Goal: Information Seeking & Learning: Learn about a topic

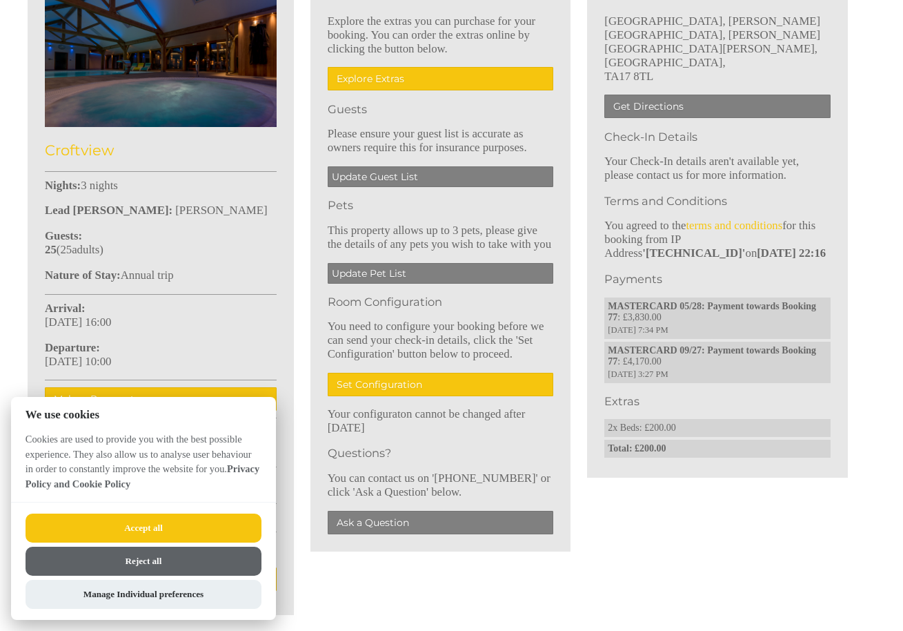
scroll to position [446, 0]
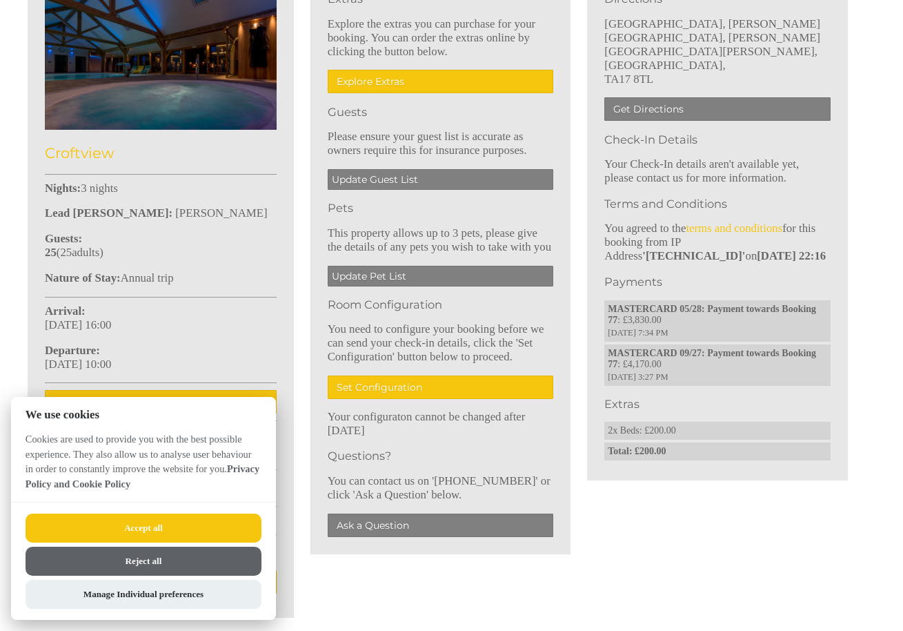
click at [219, 522] on button "Accept all" at bounding box center [144, 527] width 236 height 29
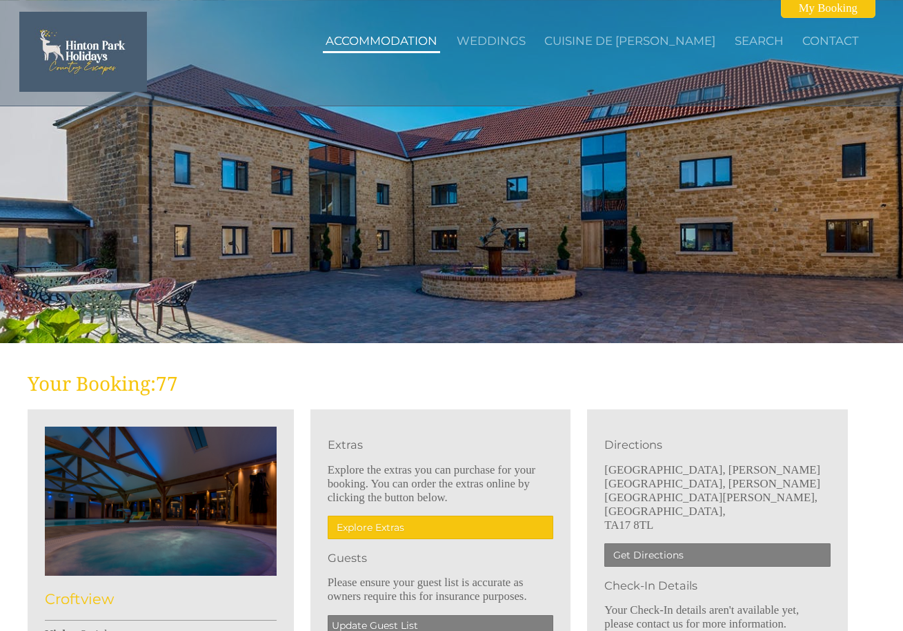
click at [422, 35] on link "Accommodation" at bounding box center [382, 41] width 112 height 14
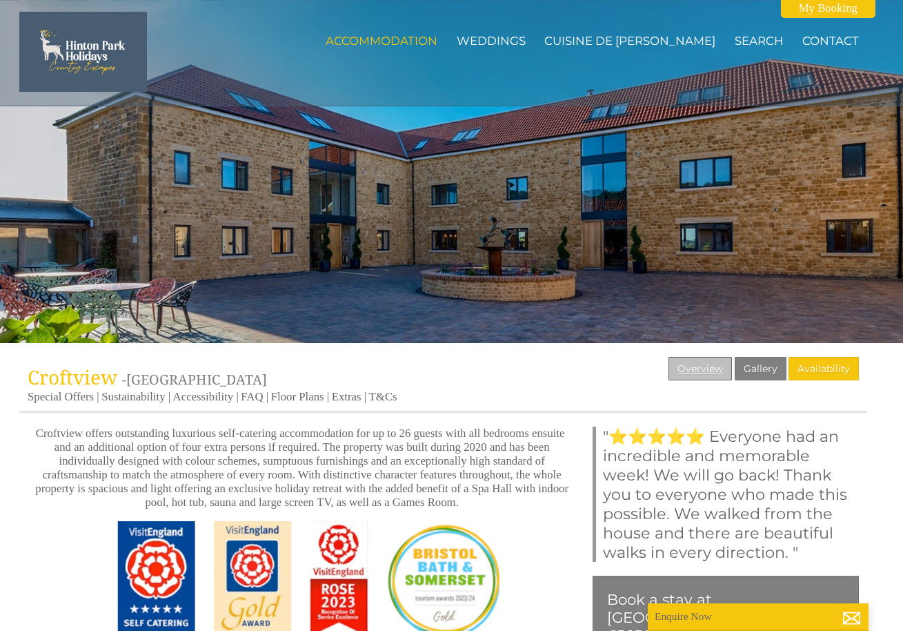
click at [695, 371] on link "Overview" at bounding box center [699, 368] width 63 height 23
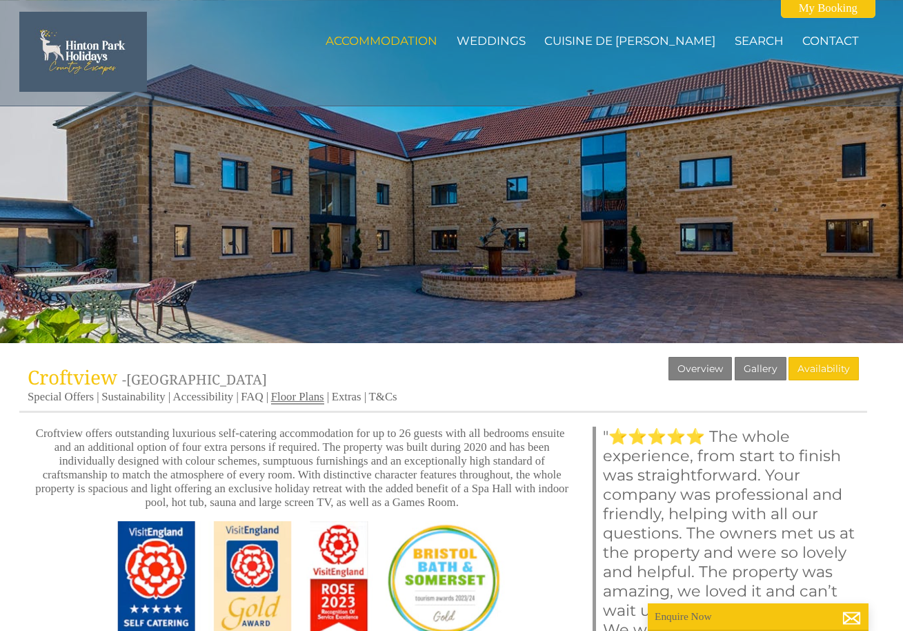
click at [324, 393] on link "Floor Plans" at bounding box center [297, 397] width 53 height 14
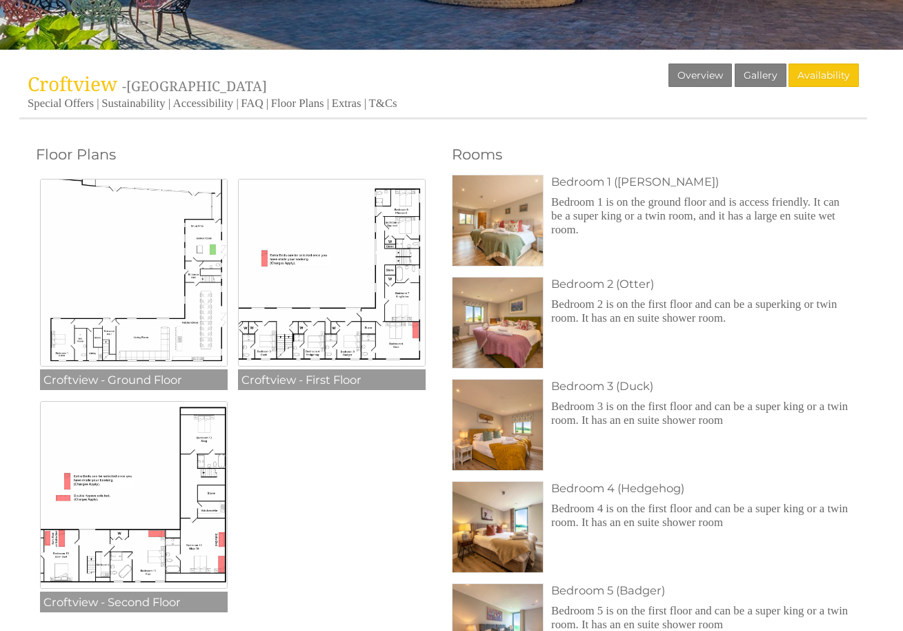
scroll to position [296, 0]
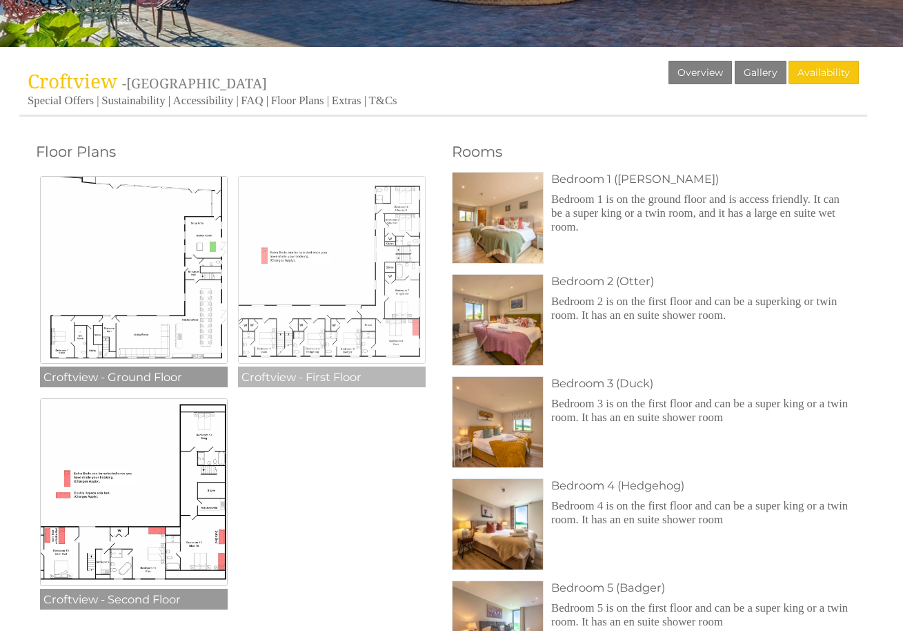
click at [395, 324] on img at bounding box center [332, 270] width 188 height 188
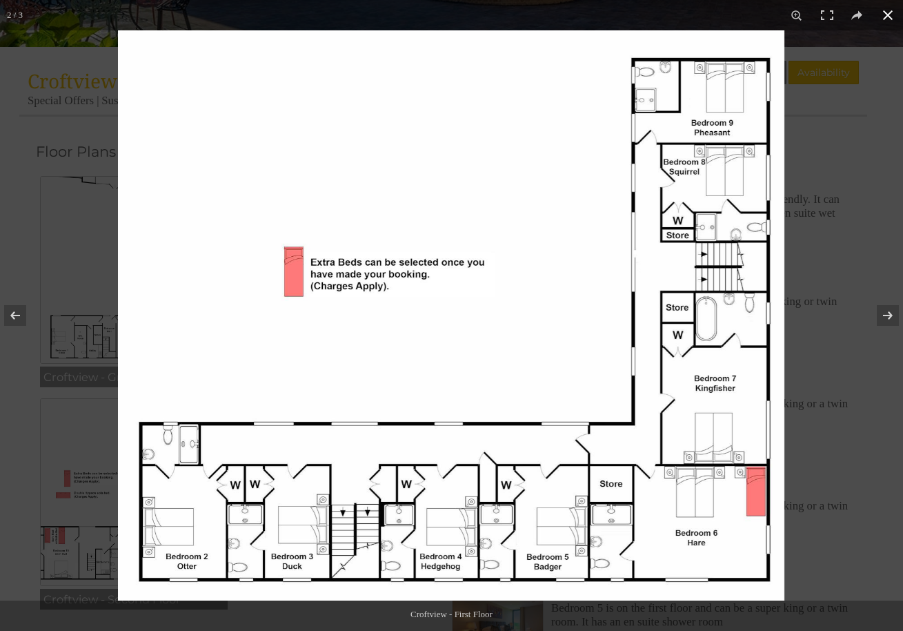
click at [827, 442] on div at bounding box center [569, 345] width 903 height 631
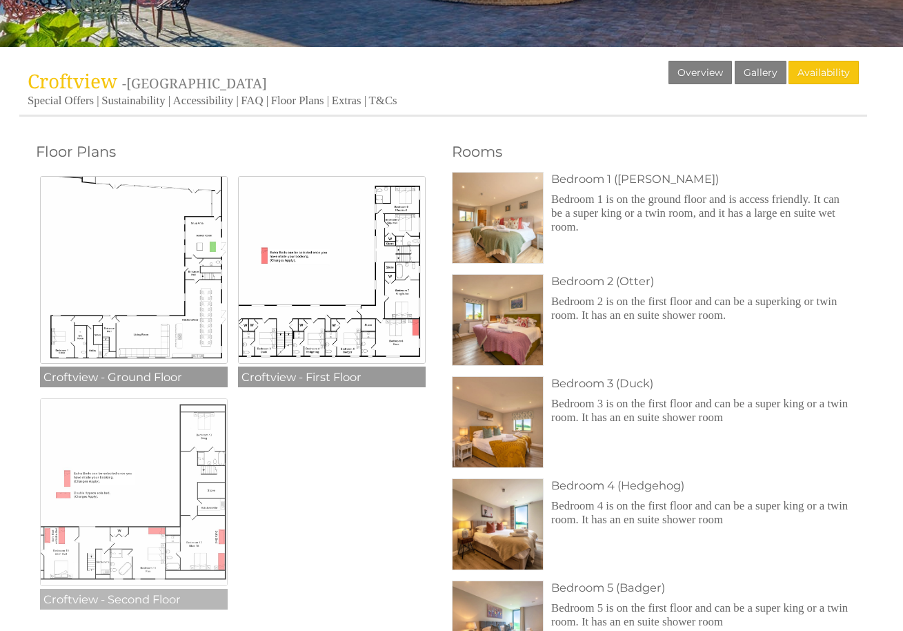
click at [154, 519] on img at bounding box center [134, 492] width 188 height 188
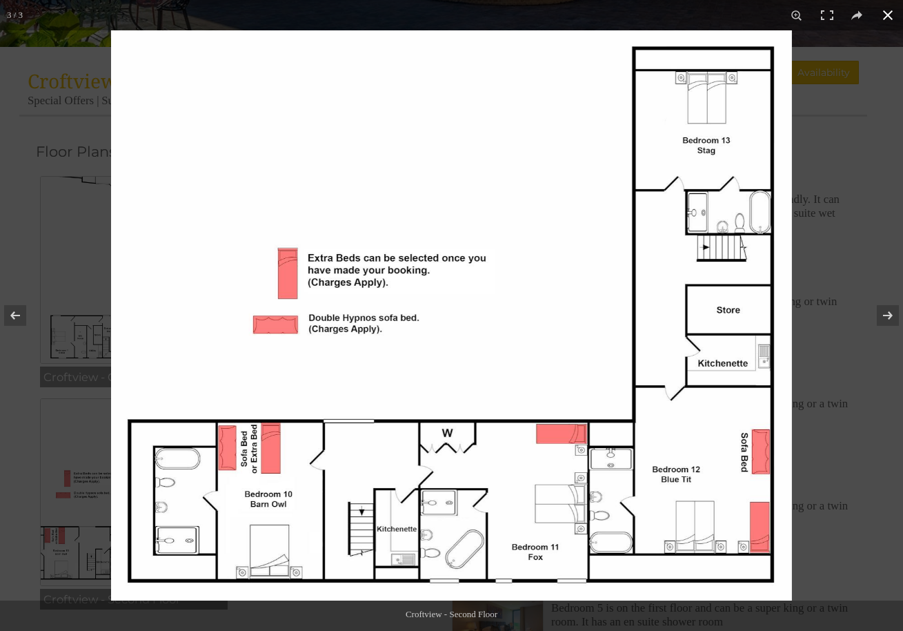
click at [826, 348] on div at bounding box center [562, 345] width 903 height 631
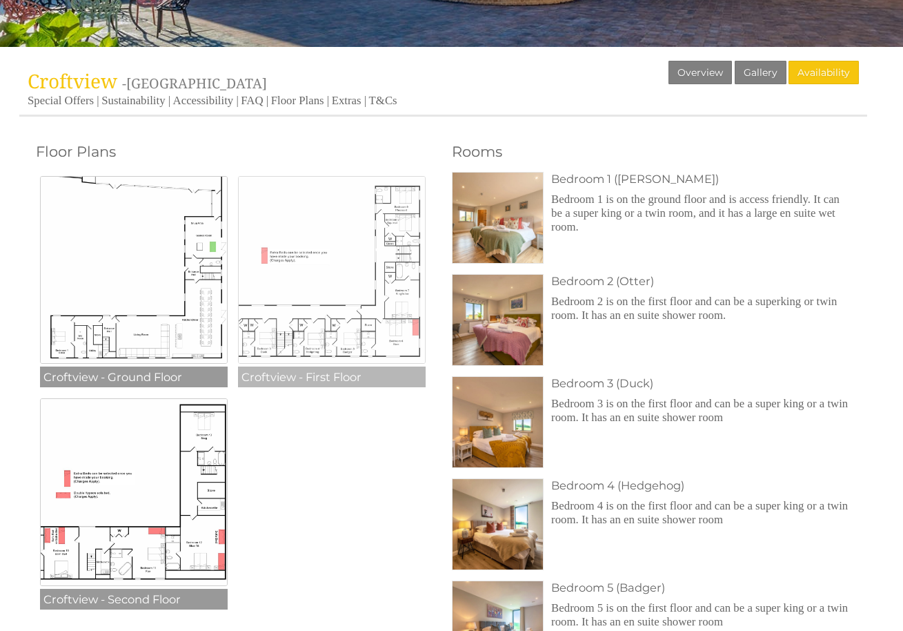
click at [395, 335] on img at bounding box center [332, 270] width 188 height 188
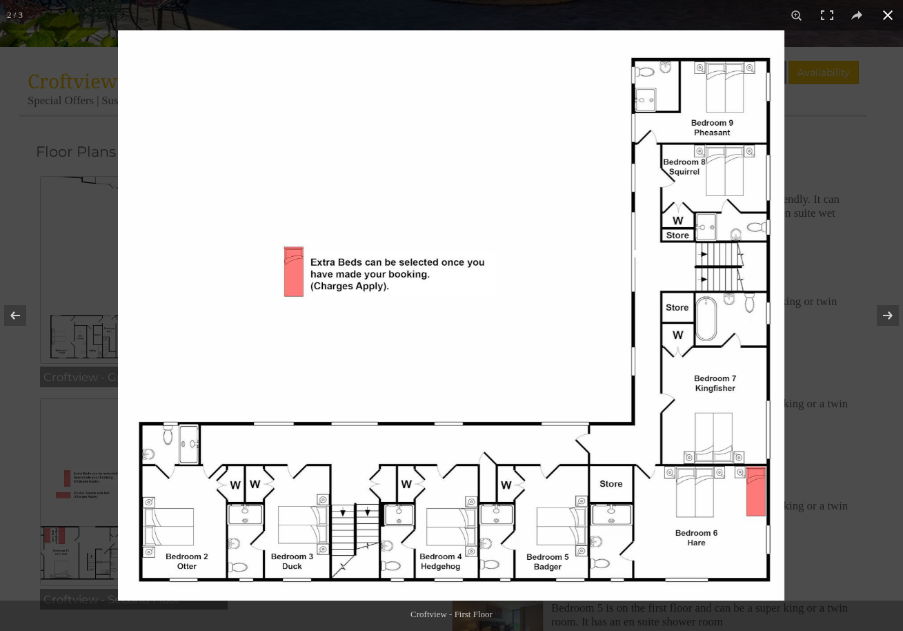
click at [852, 438] on div at bounding box center [569, 345] width 903 height 631
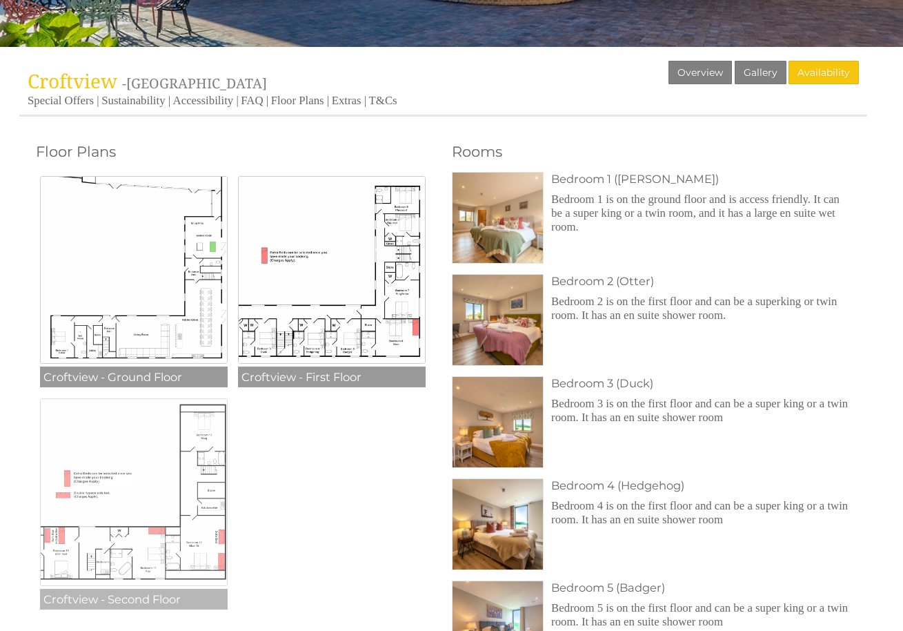
click at [175, 482] on img at bounding box center [134, 492] width 188 height 188
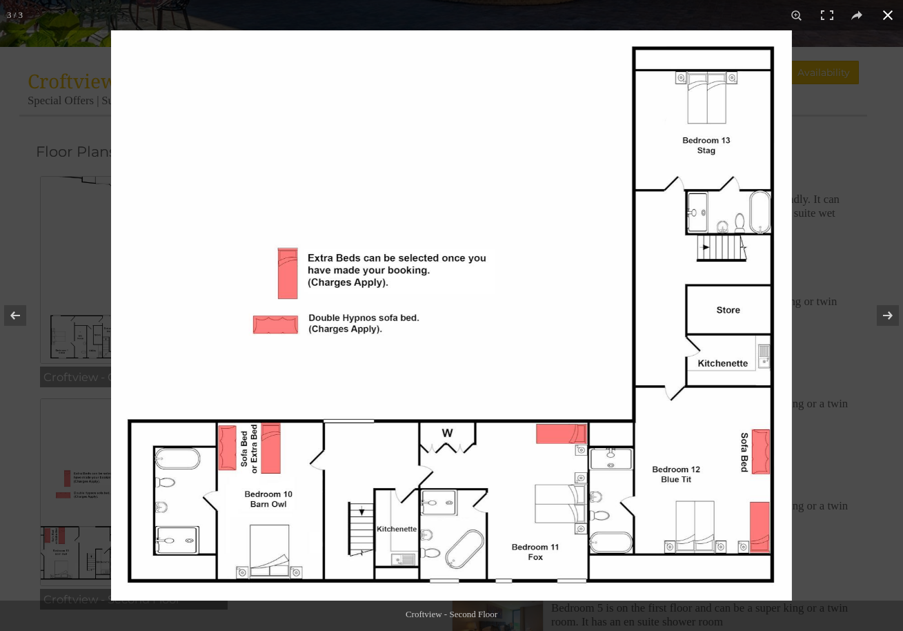
click at [862, 280] on div at bounding box center [562, 345] width 903 height 631
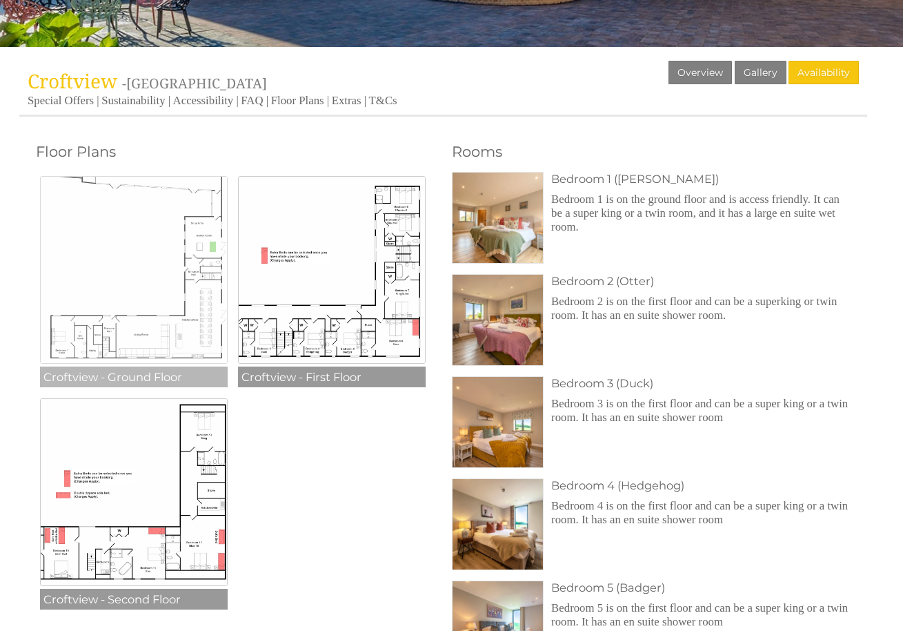
click at [165, 272] on img at bounding box center [134, 270] width 188 height 188
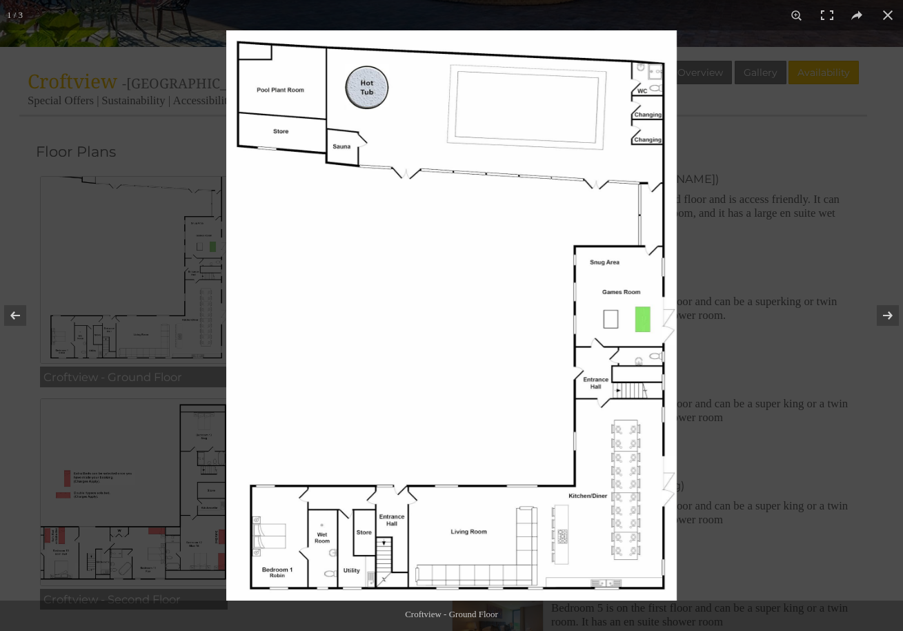
click at [517, 55] on img at bounding box center [451, 315] width 450 height 570
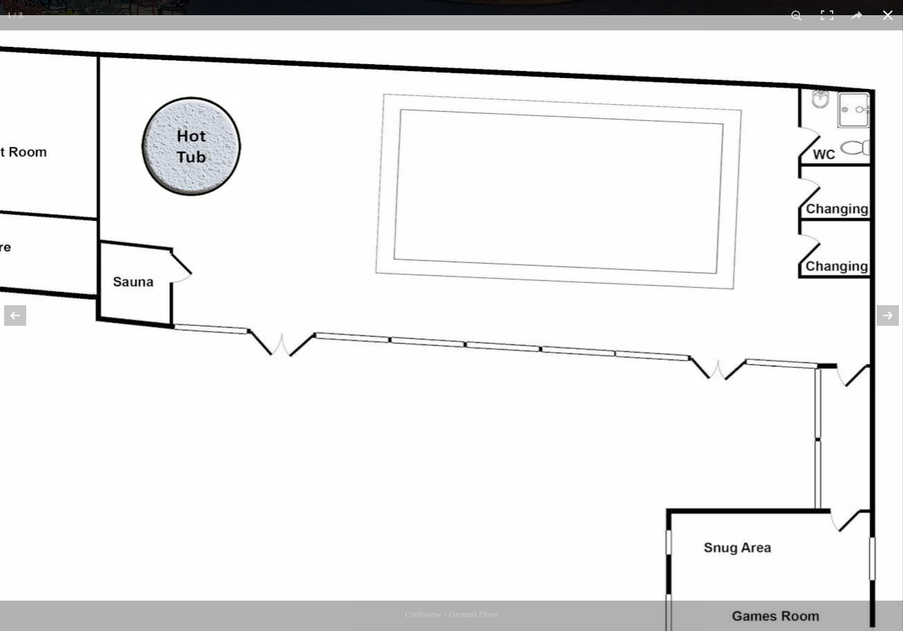
click at [889, 27] on button at bounding box center [888, 15] width 30 height 30
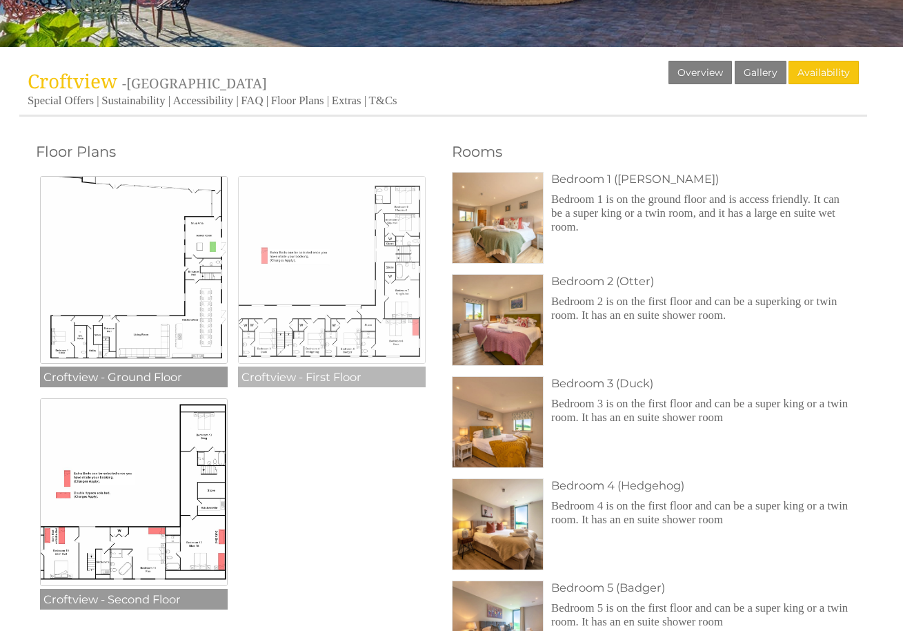
click at [306, 254] on img at bounding box center [332, 270] width 188 height 188
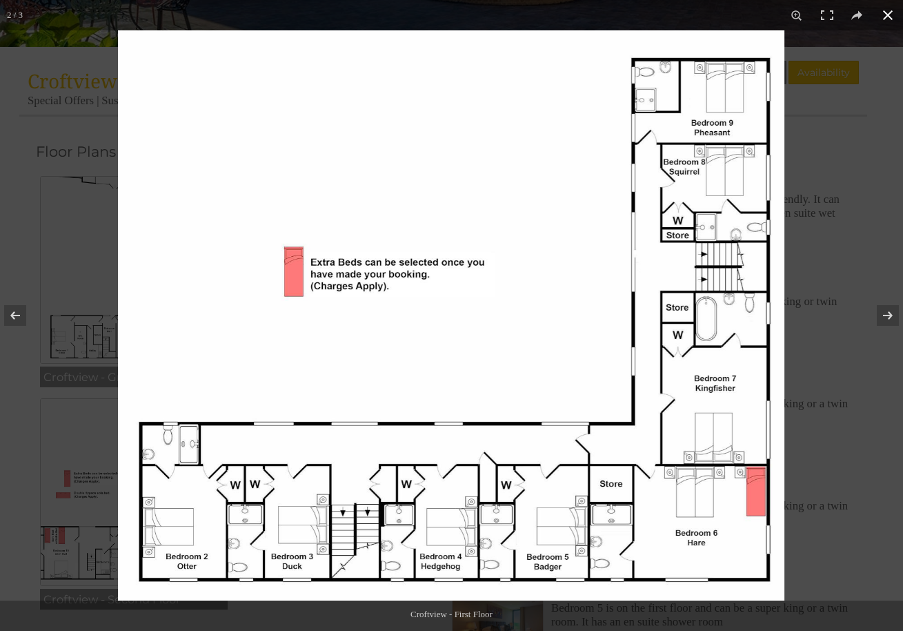
click at [709, 1] on div "2 / 3" at bounding box center [451, 15] width 903 height 30
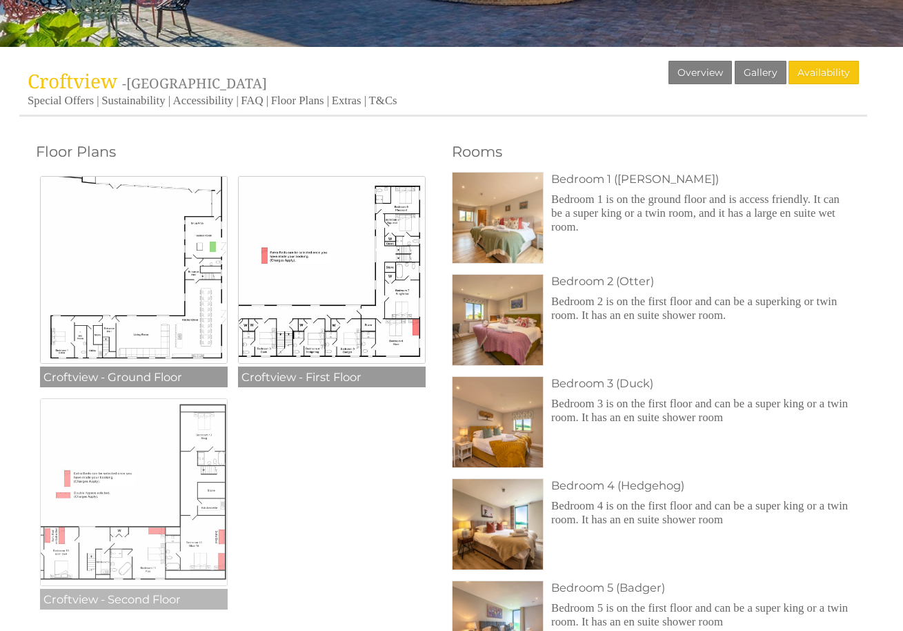
click at [167, 466] on img at bounding box center [134, 492] width 188 height 188
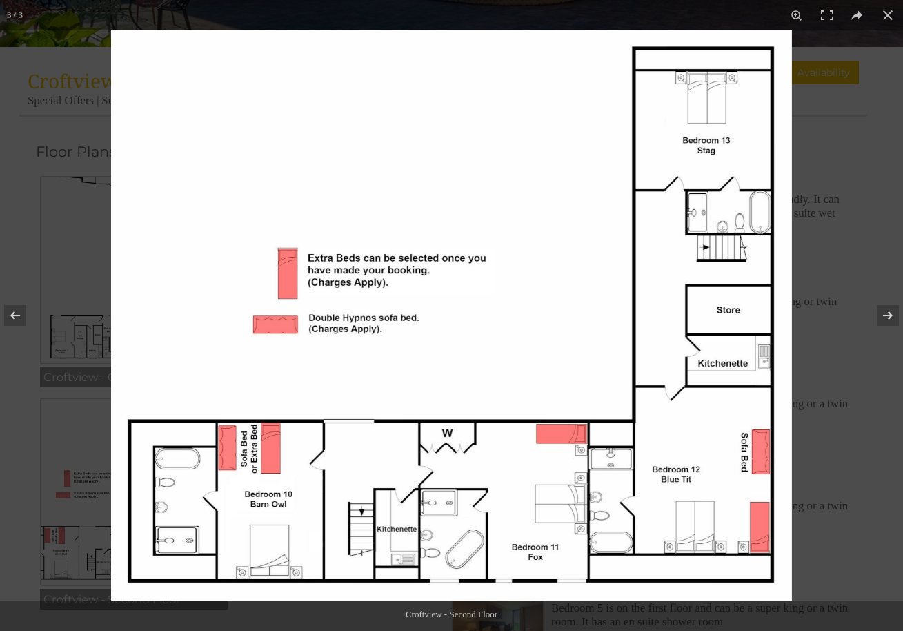
click at [623, 122] on img at bounding box center [451, 315] width 681 height 570
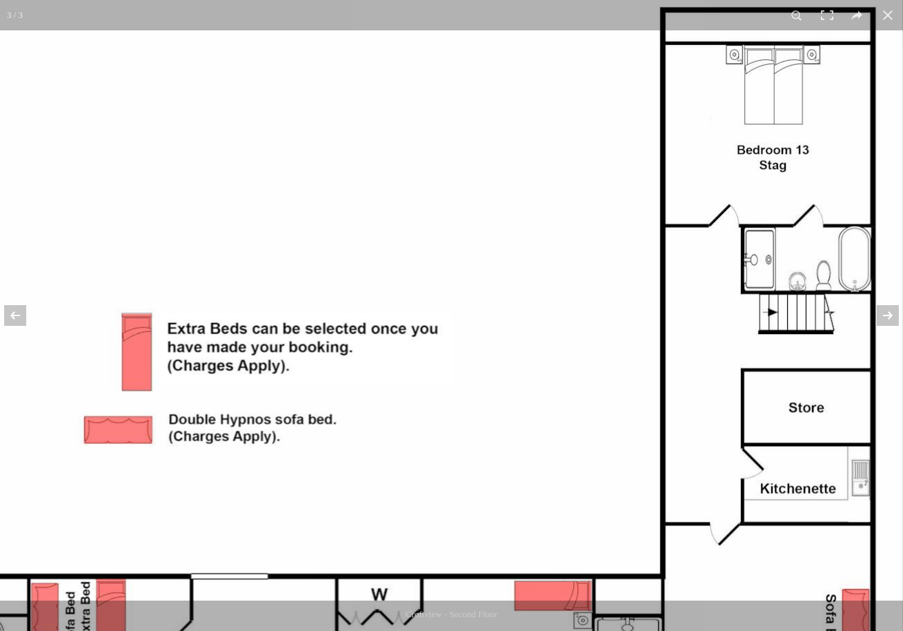
click at [608, 163] on img at bounding box center [385, 416] width 1035 height 866
